Goal: Task Accomplishment & Management: Manage account settings

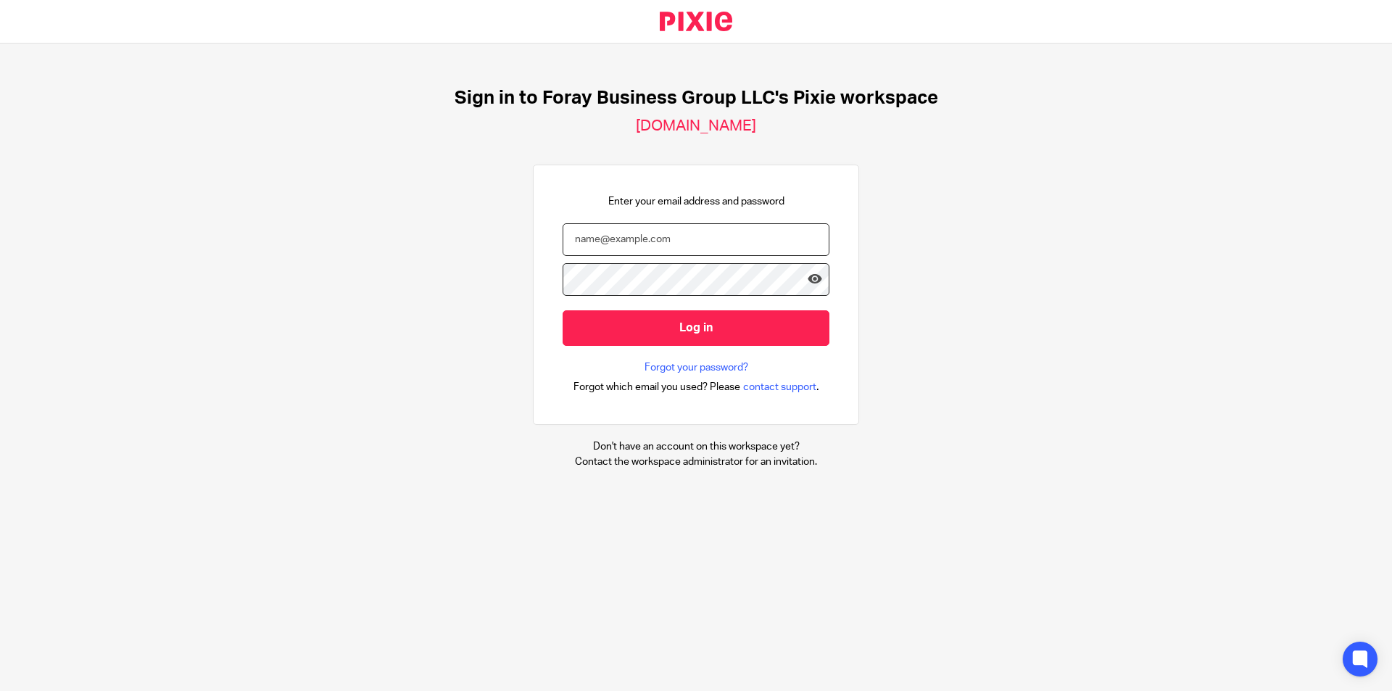
click at [615, 244] on input "email" at bounding box center [695, 239] width 267 height 33
paste input "penny@foraybusiness.com"
click at [562, 238] on input "penny@foraybusiness.com" at bounding box center [695, 239] width 267 height 33
type input "penny@foraybusiness.com"
click at [549, 276] on div "Enter your email address and password penny@foraybusiness.com Log in Forgot you…" at bounding box center [696, 295] width 326 height 261
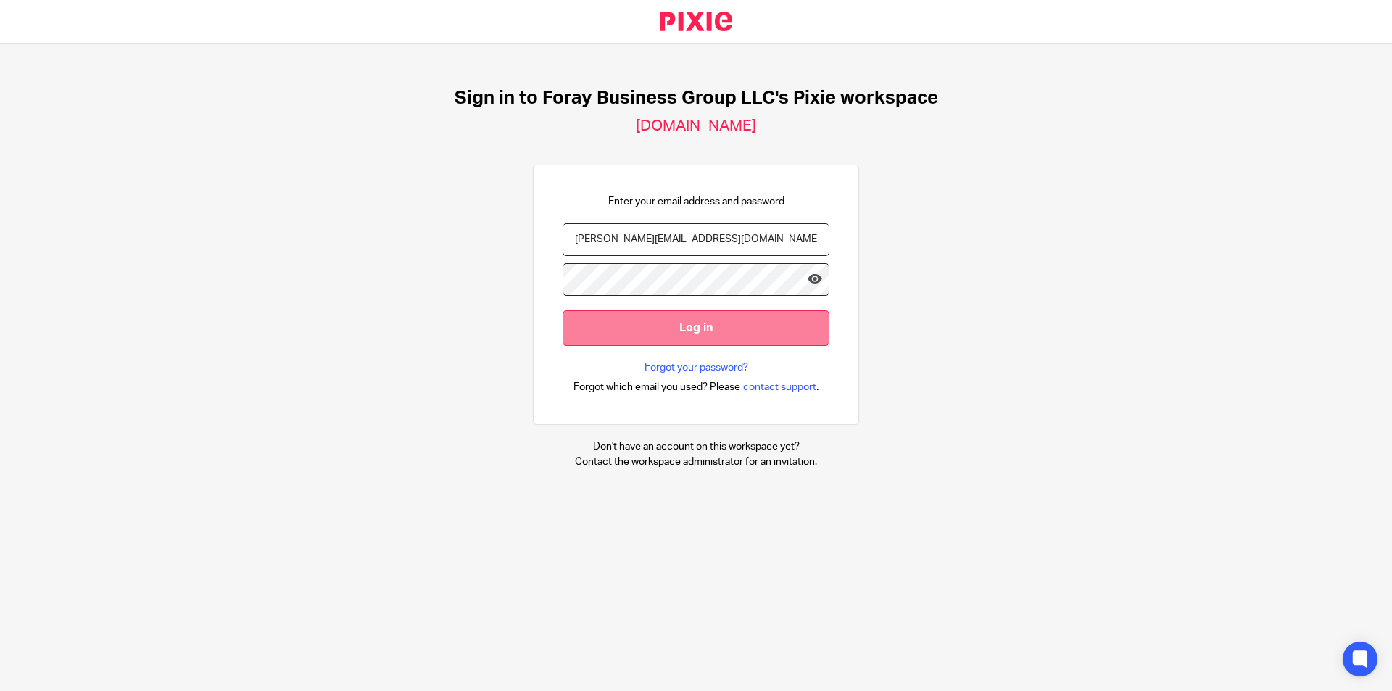
click at [607, 326] on input "Log in" at bounding box center [695, 328] width 267 height 36
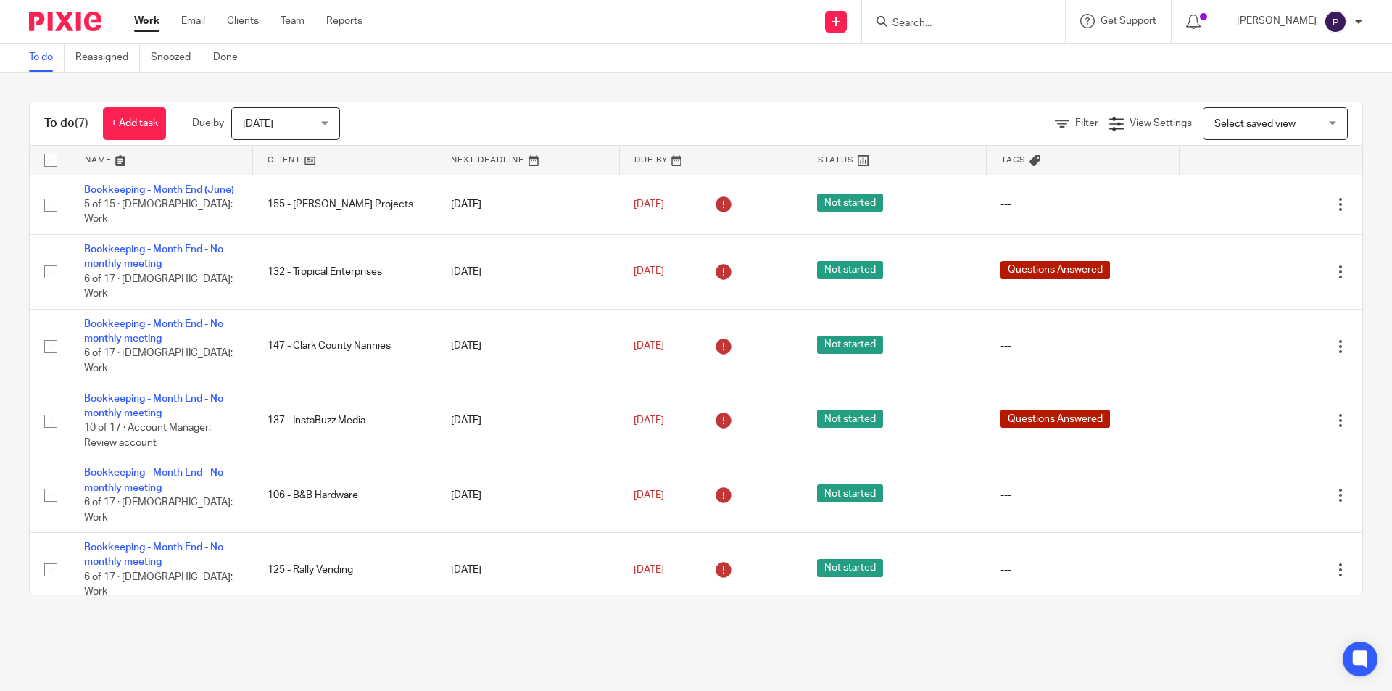
click at [315, 125] on span "[DATE]" at bounding box center [281, 123] width 77 height 30
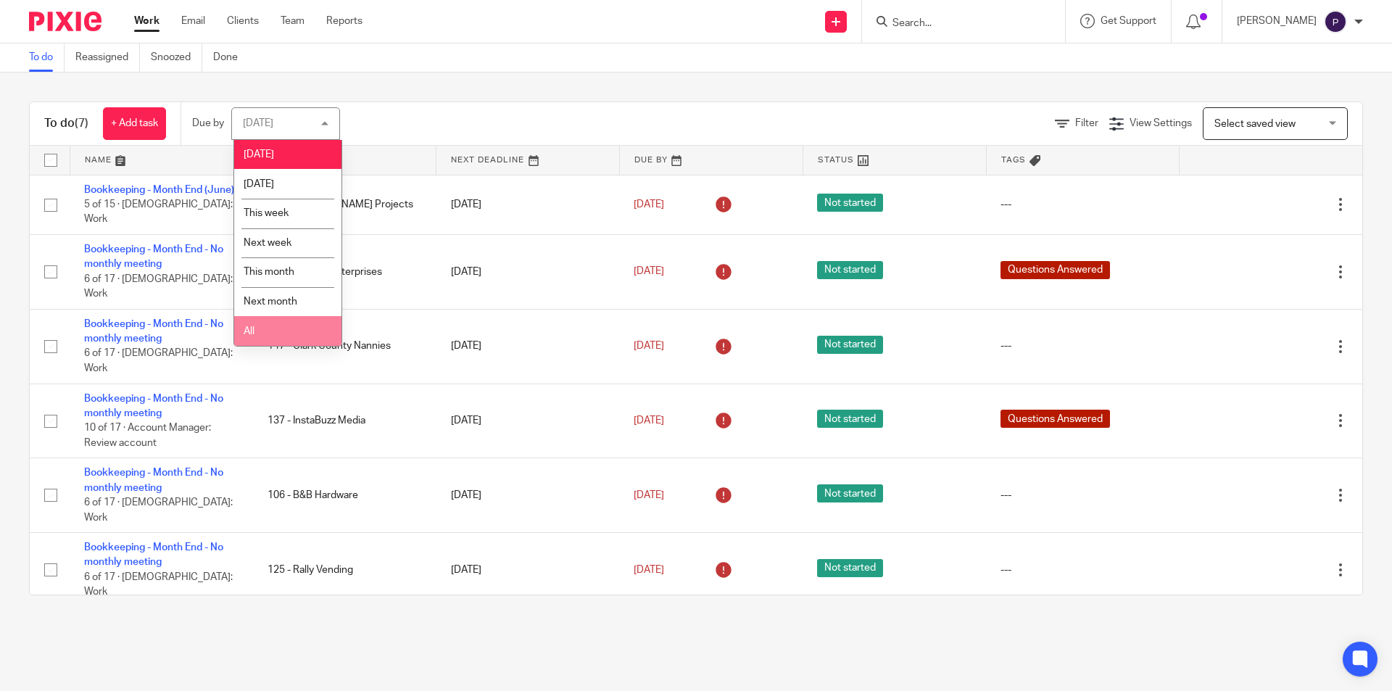
click at [296, 329] on li "All" at bounding box center [287, 331] width 107 height 30
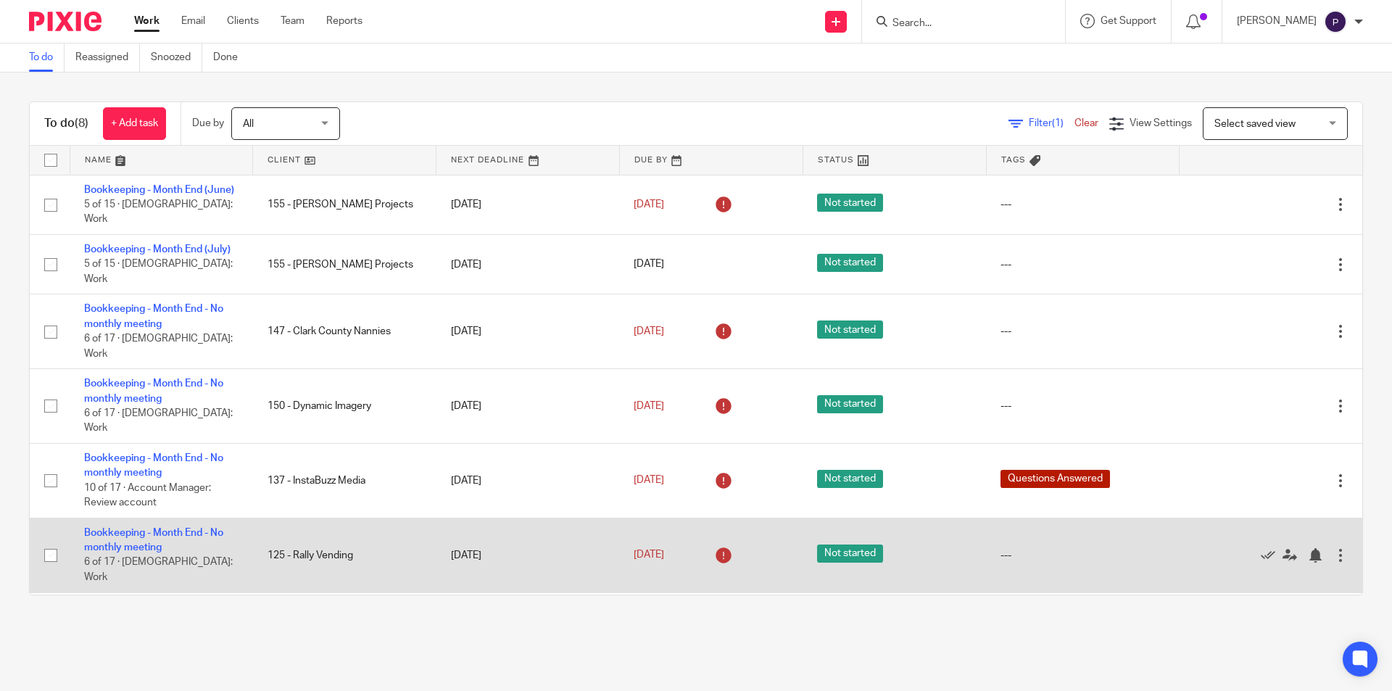
scroll to position [64, 0]
